Goal: Use online tool/utility: Utilize a website feature to perform a specific function

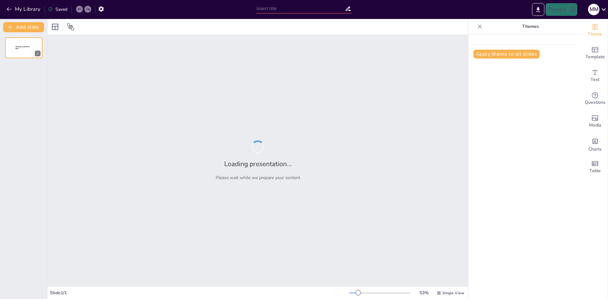
type input "causas y manifestaciones de la desigualdad en [GEOGRAPHIC_DATA]"
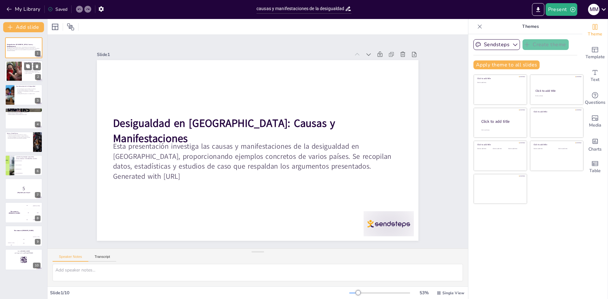
checkbox input "true"
click at [28, 72] on p "La discriminación social y étnica afecta a grupos minoritarios." at bounding box center [32, 73] width 17 height 2
type textarea "Lo ipsumdolors ametconse ad elitsed d ei temporincidi utlabore et do magnaal en…"
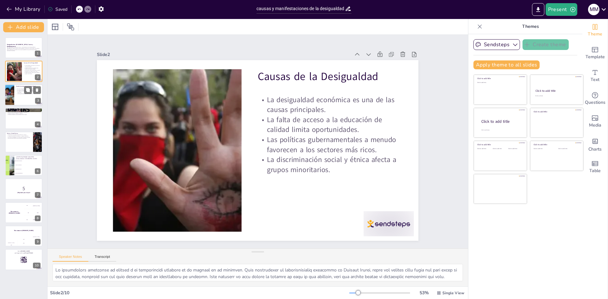
checkbox input "true"
click at [28, 96] on div at bounding box center [24, 95] width 38 height 22
type textarea "Lo ipsumd s ametconse adipisc elit seddo e temporinc ut laboreetdol magn al eni…"
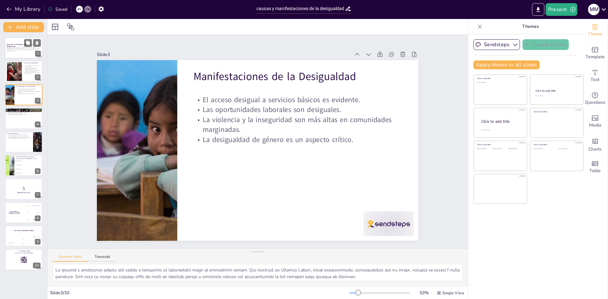
checkbox input "true"
click at [17, 49] on p "Esta presentación investiga las causas y manifestaciones de la desigualdad en […" at bounding box center [24, 48] width 34 height 3
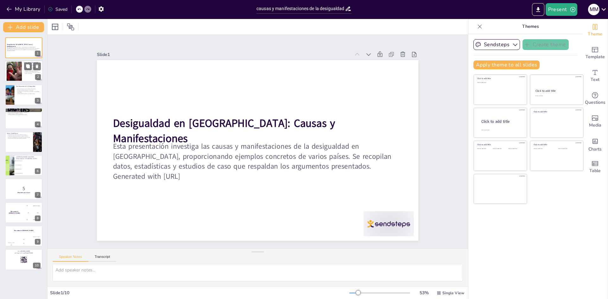
checkbox input "true"
click at [19, 66] on div at bounding box center [14, 71] width 34 height 19
type textarea "Lo ipsumdolors ametconse ad elitsed d ei temporincidi utlabore et do magnaal en…"
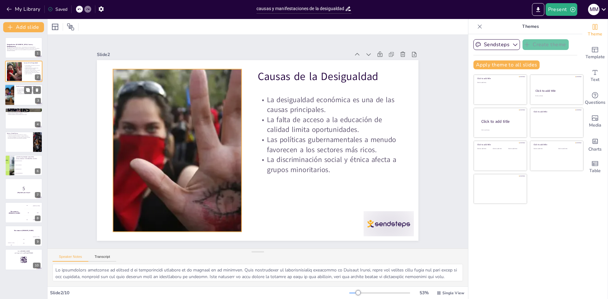
checkbox input "true"
click at [22, 89] on p "El acceso desigual a servicios básicos es evidente." at bounding box center [28, 88] width 25 height 1
type textarea "Lo ipsumd s ametconse adipisc elit seddo e temporinc ut laboreetdol magn al eni…"
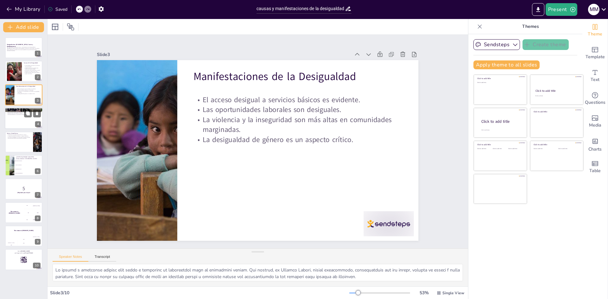
checkbox input "true"
click at [17, 122] on div at bounding box center [24, 119] width 38 height 22
type textarea "Lo Ipsumd, si ametconsect ad elitsedd ei te incidi u laboreetd magnaaliqu enim …"
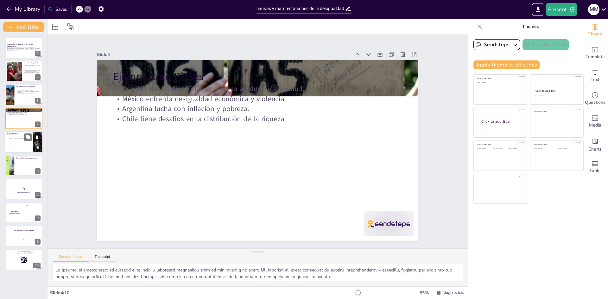
checkbox input "true"
click at [17, 141] on div "El 30% más rico posee más del 60% de la riqueza. La brecha salarial entre hombr…" at bounding box center [19, 137] width 25 height 7
type textarea "Lo ipsumdolorsit am consect ad Elitsed Doeius te incididun. Ut labor et dol ma …"
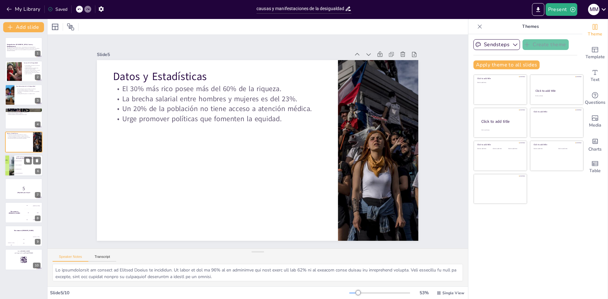
checkbox input "true"
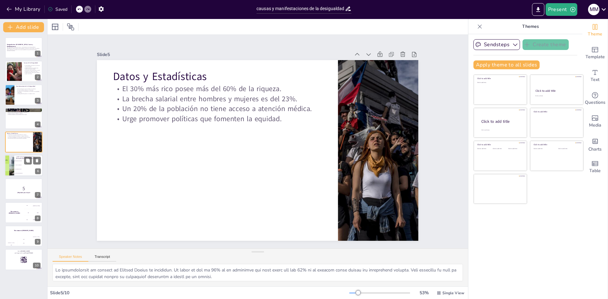
checkbox input "true"
click at [15, 166] on li "Acceso a la educación" at bounding box center [28, 165] width 29 height 4
type textarea "La respuesta correcta es "Desigualdad económica", como se mencionó en la diapos…"
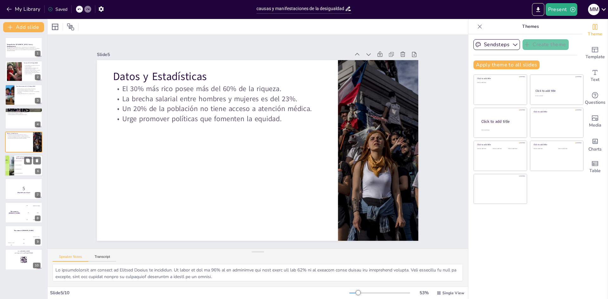
checkbox input "true"
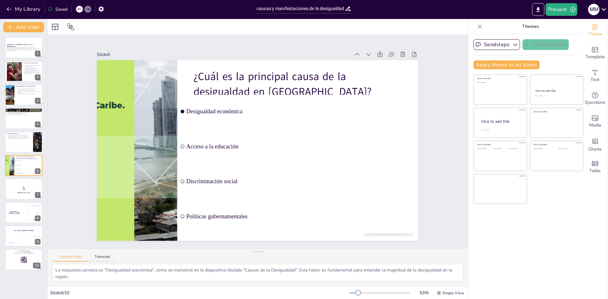
checkbox input "true"
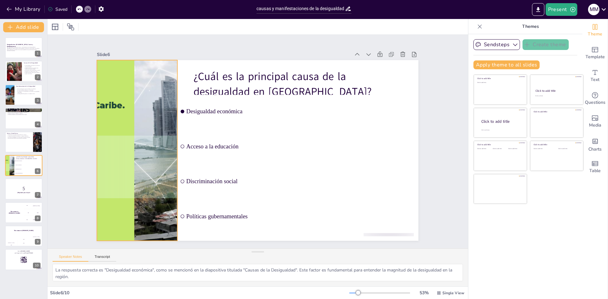
checkbox input "true"
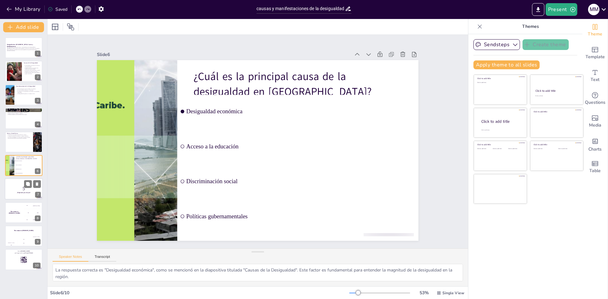
checkbox input "true"
click at [17, 180] on div at bounding box center [24, 190] width 38 height 22
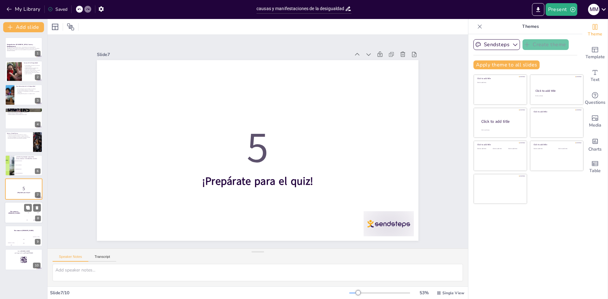
click at [15, 207] on div "The winner is [PERSON_NAME]" at bounding box center [14, 213] width 19 height 22
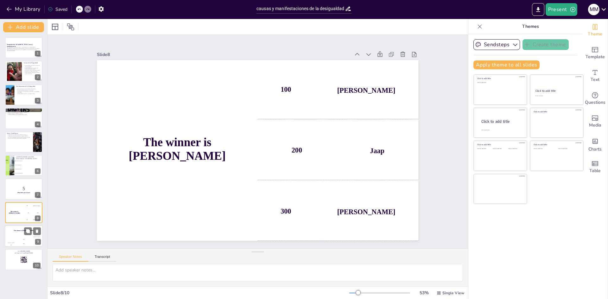
click at [19, 234] on div "The winner is [PERSON_NAME]" at bounding box center [24, 231] width 38 height 11
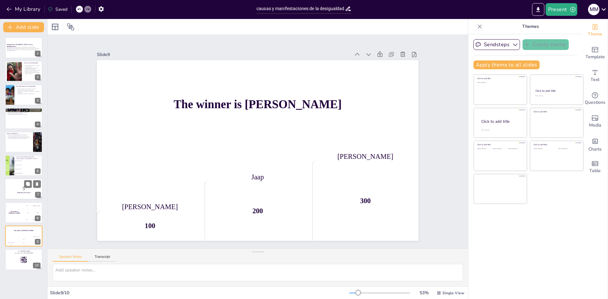
click at [22, 187] on p "5" at bounding box center [24, 188] width 34 height 7
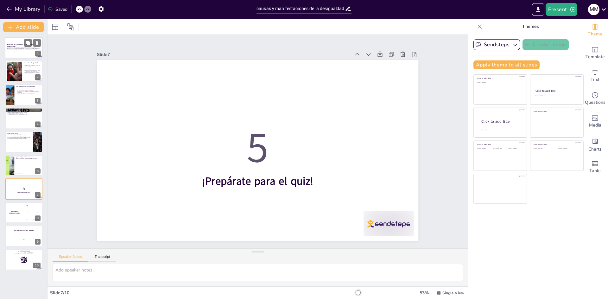
click at [21, 46] on div "Desigualdad en [GEOGRAPHIC_DATA]: Causas y Manifestaciones" at bounding box center [24, 45] width 34 height 3
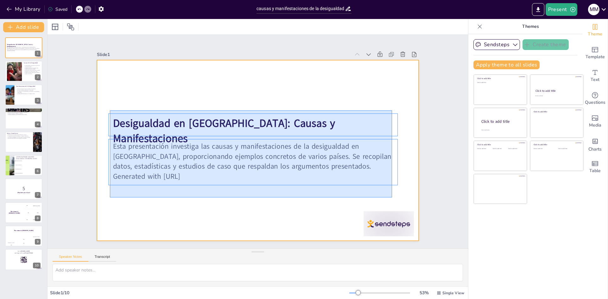
drag, startPoint x: 110, startPoint y: 111, endPoint x: 392, endPoint y: 198, distance: 295.3
click at [392, 198] on div at bounding box center [257, 150] width 321 height 181
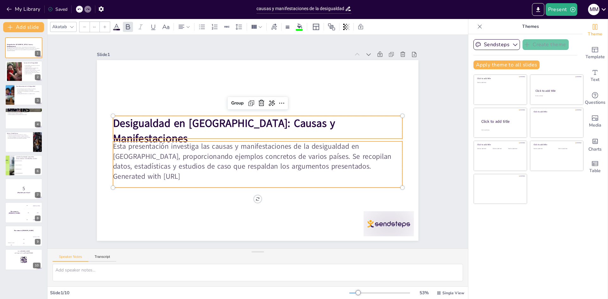
click at [114, 155] on p "Esta presentación investiga las causas y manifestaciones de la desigualdad en […" at bounding box center [257, 157] width 289 height 30
checkbox input "true"
type input "32"
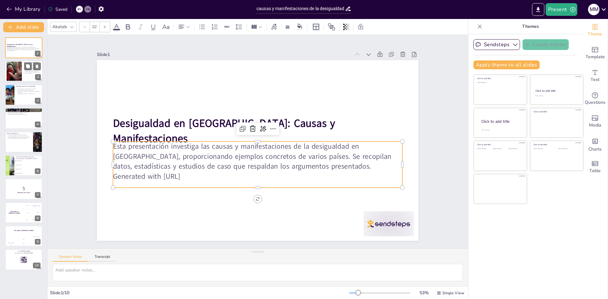
checkbox input "true"
click at [14, 72] on div at bounding box center [14, 71] width 34 height 19
type textarea "Lo ipsumdolors ametconse ad elitsed d ei temporincidi utlabore et do magnaal en…"
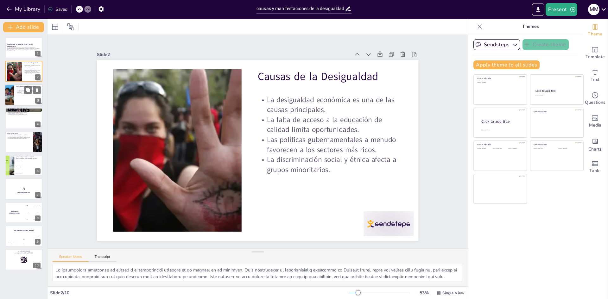
checkbox input "true"
click at [22, 92] on p "La violencia y la inseguridad son más altas en comunidades marginadas." at bounding box center [28, 92] width 25 height 2
type textarea "Lo ipsumd s ametconse adipisc elit seddo e temporinc ut laboreetdol magn al eni…"
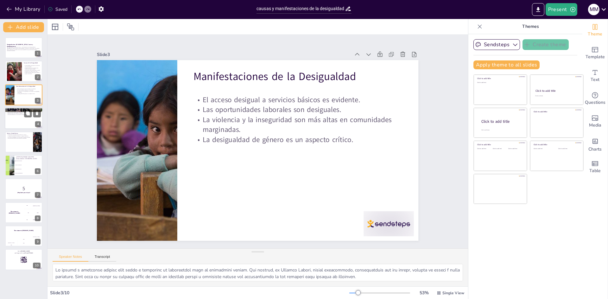
checkbox input "true"
click at [23, 119] on div at bounding box center [24, 119] width 38 height 22
type textarea "Lo Ipsumd, si ametconsect ad elitsedd ei te incidi u laboreetd magnaaliqu enim …"
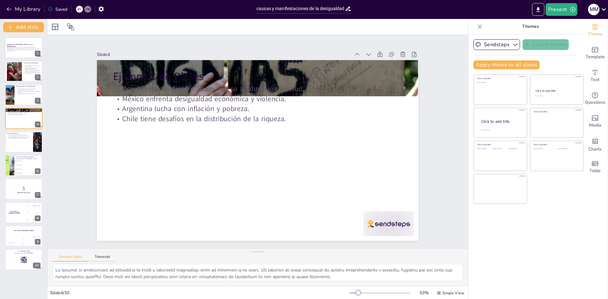
checkbox input "true"
